Goal: Task Accomplishment & Management: Use online tool/utility

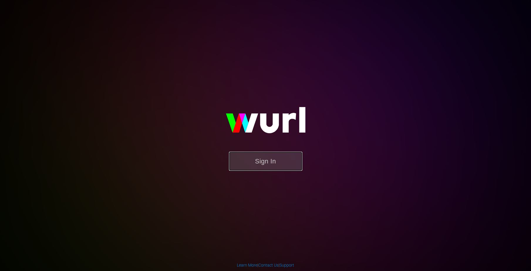
click at [289, 167] on button "Sign In" at bounding box center [265, 161] width 73 height 19
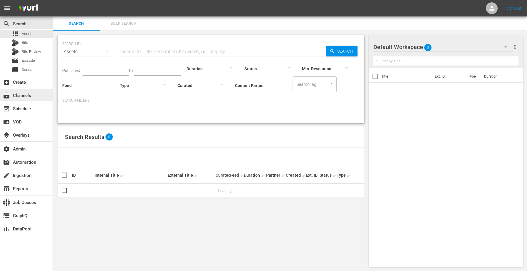
click at [27, 97] on div "subscriptions Channels" at bounding box center [16, 94] width 33 height 5
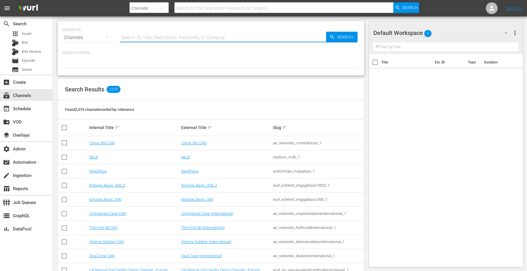
click at [224, 41] on input "text" at bounding box center [223, 38] width 206 height 14
type input "msg"
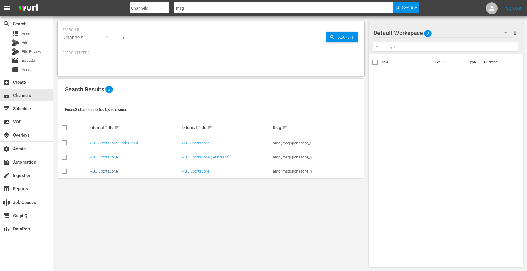
type input "msg"
click at [104, 173] on link "MSG SportsZone" at bounding box center [103, 171] width 28 height 4
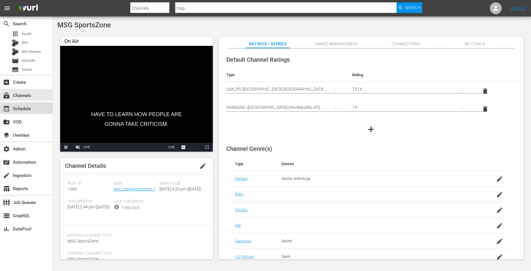
click at [31, 111] on div "event_available Schedule" at bounding box center [26, 108] width 53 height 12
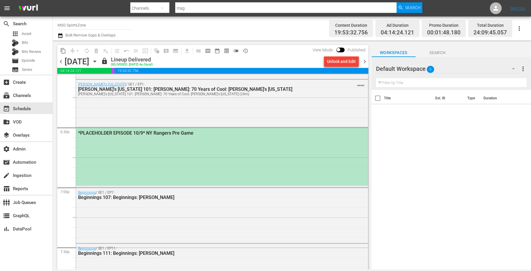
scroll to position [2165, 0]
click at [183, 205] on div "Beginnings / SE1 / EP7: Beginnings 107: Beginnings: [PERSON_NAME]" at bounding box center [222, 214] width 292 height 54
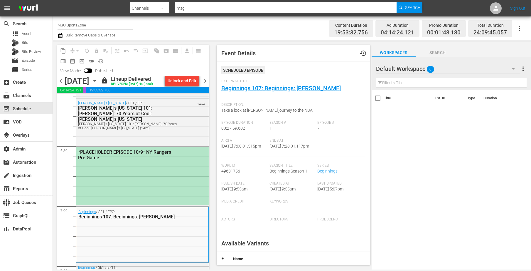
click at [174, 183] on div "*PLACEHOLDER EPISODE 10/9* NY Rangers Pre Game" at bounding box center [142, 176] width 133 height 58
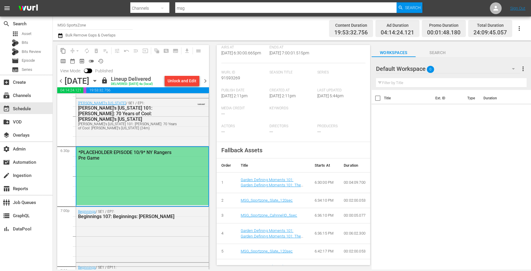
scroll to position [95, 0]
click at [96, 81] on icon "button" at bounding box center [94, 80] width 3 height 1
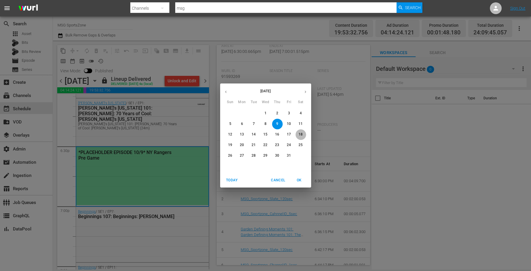
click at [302, 135] on p "18" at bounding box center [301, 134] width 4 height 5
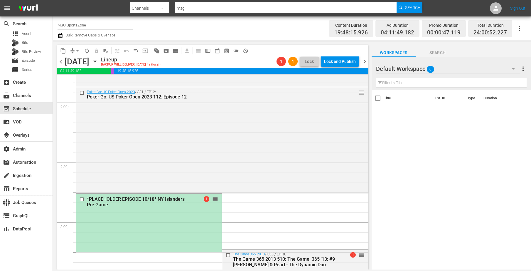
scroll to position [1714, 0]
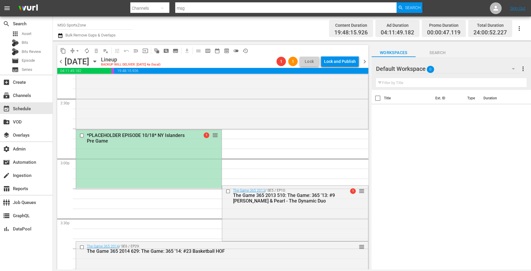
click at [193, 174] on div "*PLACEHOLDER EPISODE 10/18* NY Islanders Pre Game 1 reorder" at bounding box center [149, 159] width 146 height 58
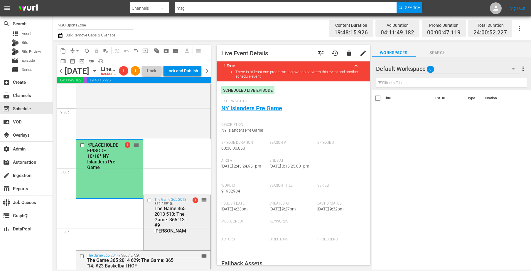
click at [182, 236] on div "The Game 365 2013 / SE5 / EP10: The Game 365 2013 510: The Game: 365 '13: #9 [P…" at bounding box center [177, 215] width 67 height 41
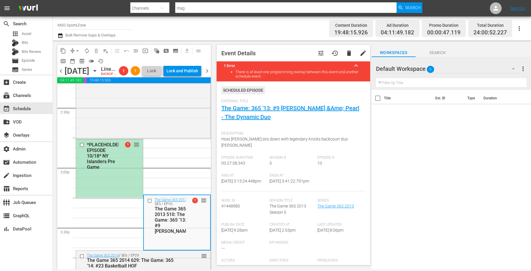
click at [128, 184] on div "*PLACEHOLDER EPISODE 10/18* NY Islanders Pre Game 1 reorder" at bounding box center [109, 168] width 67 height 58
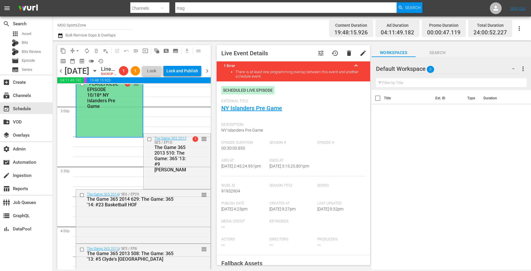
scroll to position [1763, 0]
